Goal: Transaction & Acquisition: Obtain resource

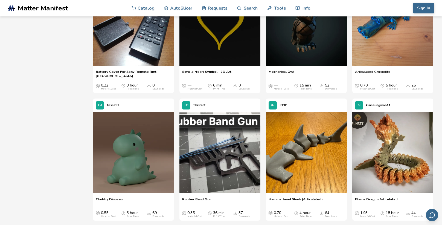
scroll to position [249, 0]
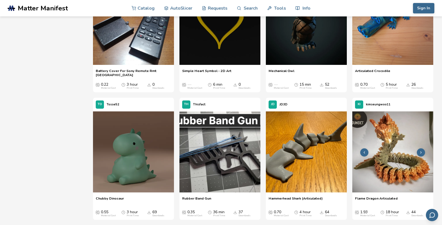
click at [426, 169] on img at bounding box center [393, 151] width 81 height 81
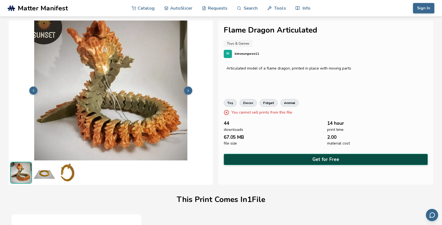
click at [325, 160] on button "Get for Free" at bounding box center [326, 159] width 204 height 11
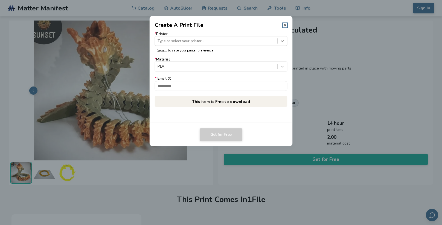
click at [278, 41] on div at bounding box center [282, 40] width 9 height 9
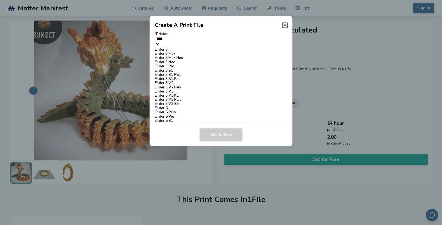
type input "*****"
click at [164, 52] on div "Ender 3" at bounding box center [221, 50] width 133 height 4
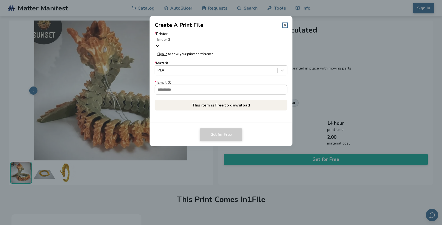
click at [261, 88] on input "* Email" at bounding box center [221, 89] width 132 height 9
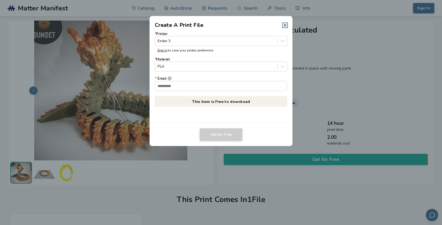
type input "**********"
click at [222, 133] on button "Get for Free" at bounding box center [221, 134] width 43 height 13
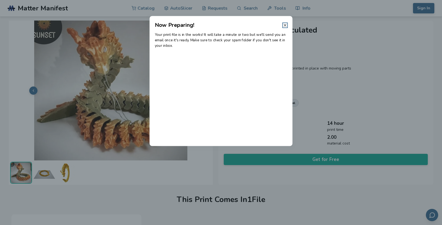
click at [287, 27] on icon at bounding box center [285, 25] width 4 height 4
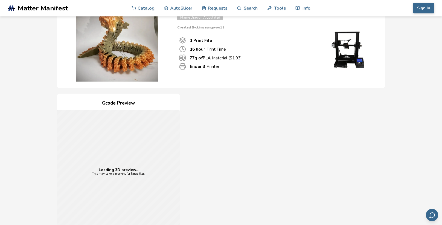
scroll to position [50, 0]
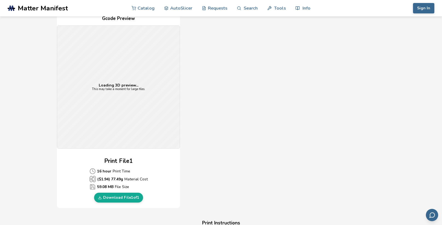
scroll to position [130, 0]
